Goal: Task Accomplishment & Management: Use online tool/utility

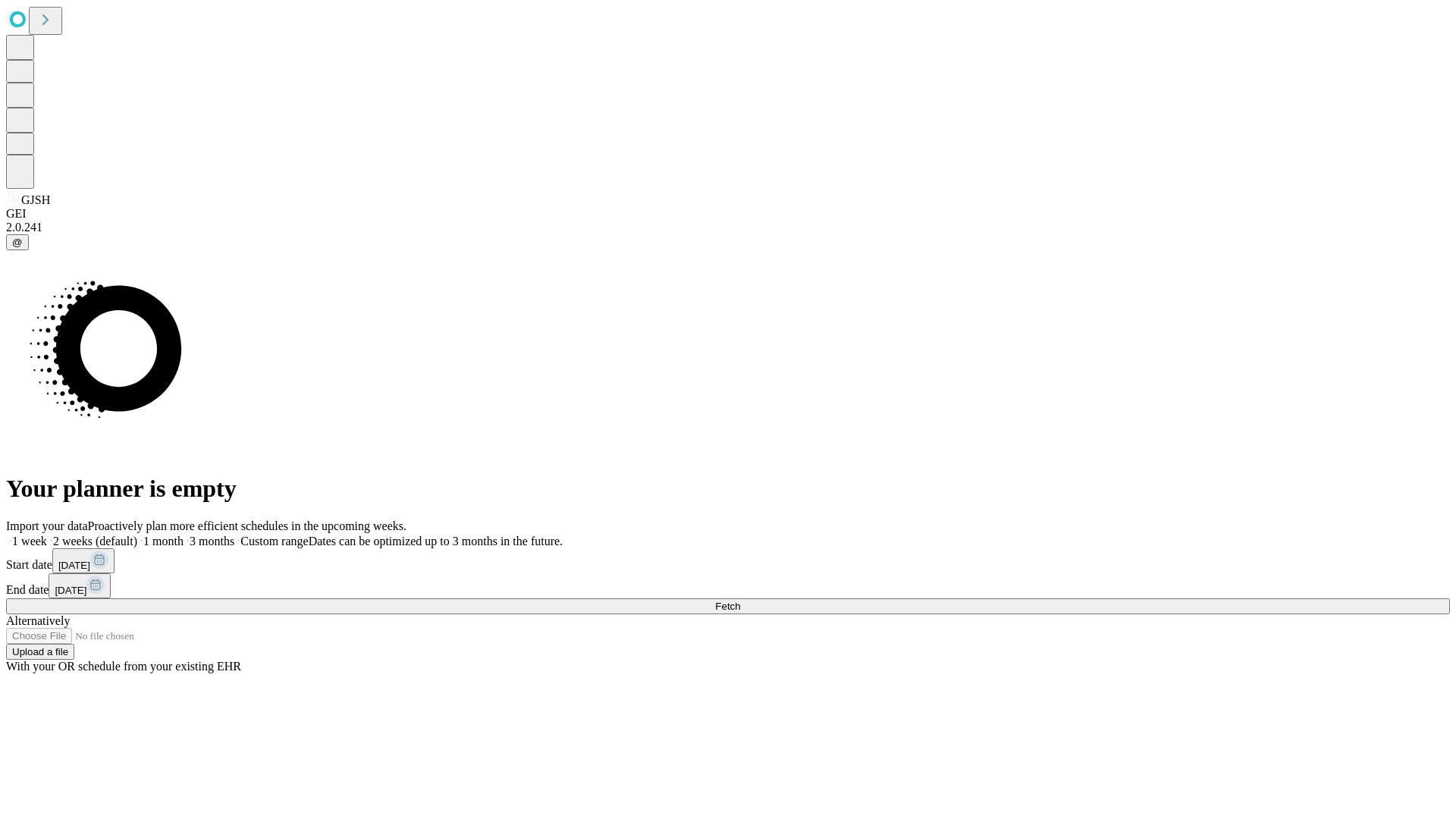
click at [740, 601] on span "Fetch" at bounding box center [727, 606] width 25 height 12
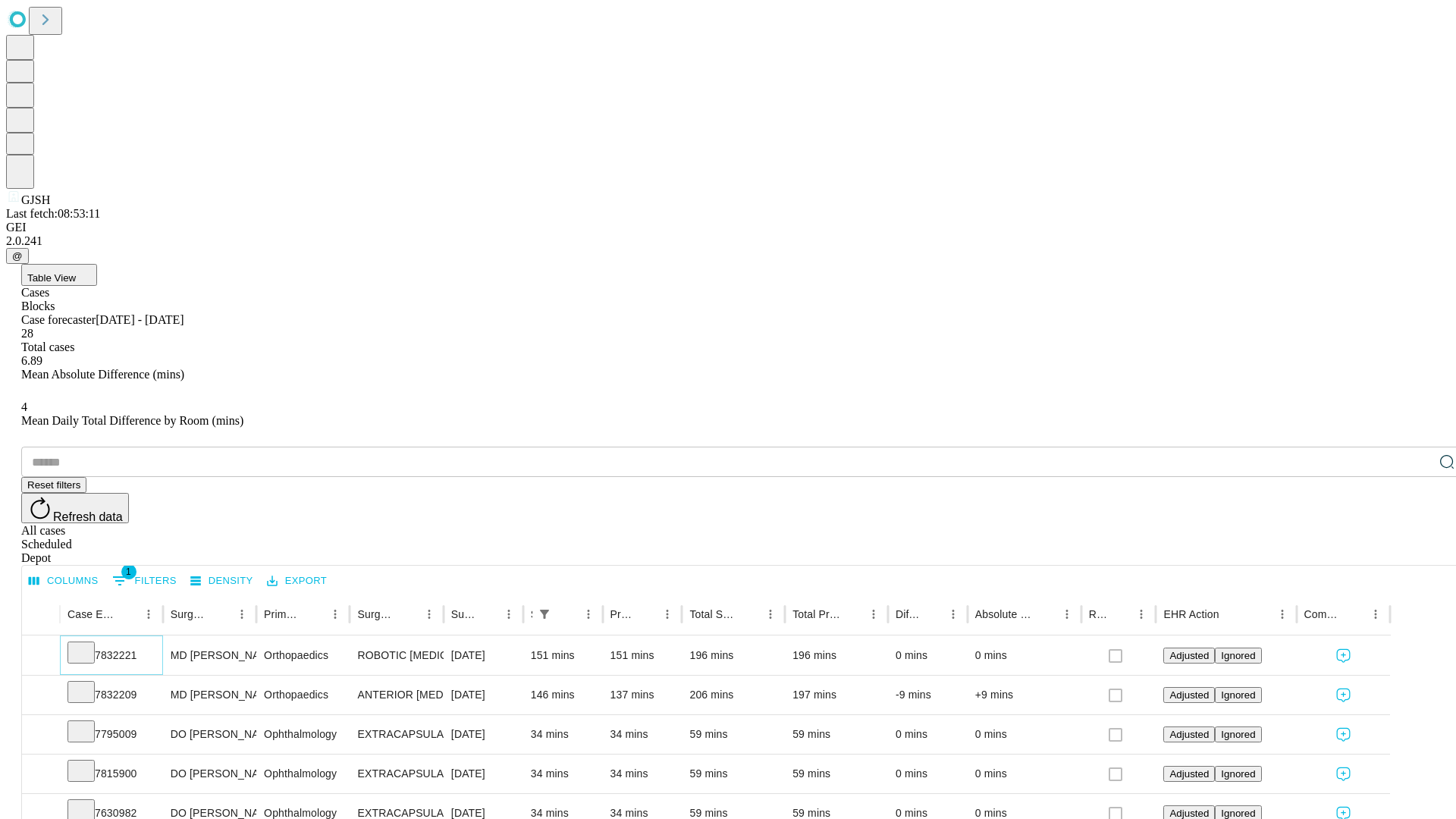
click at [89, 644] on icon at bounding box center [81, 651] width 15 height 15
